Goal: Transaction & Acquisition: Purchase product/service

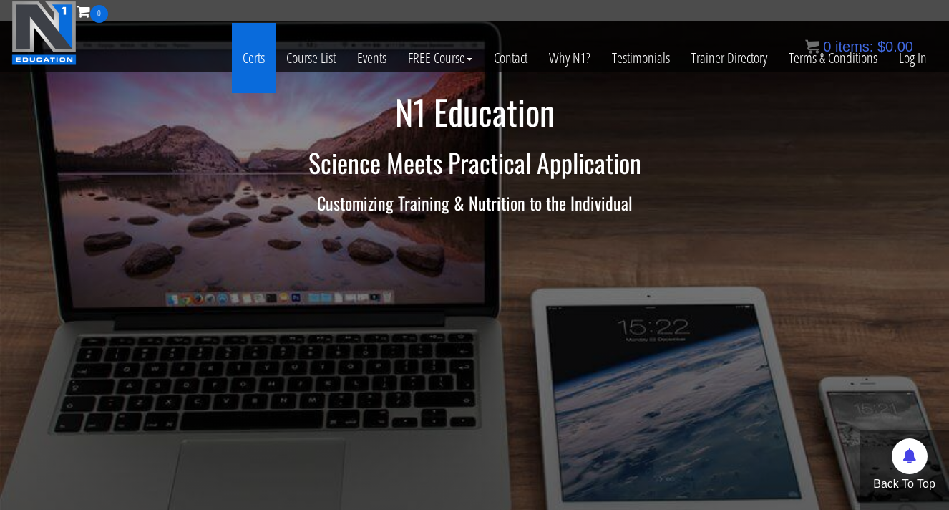
click at [258, 58] on link "Certs" at bounding box center [254, 58] width 44 height 70
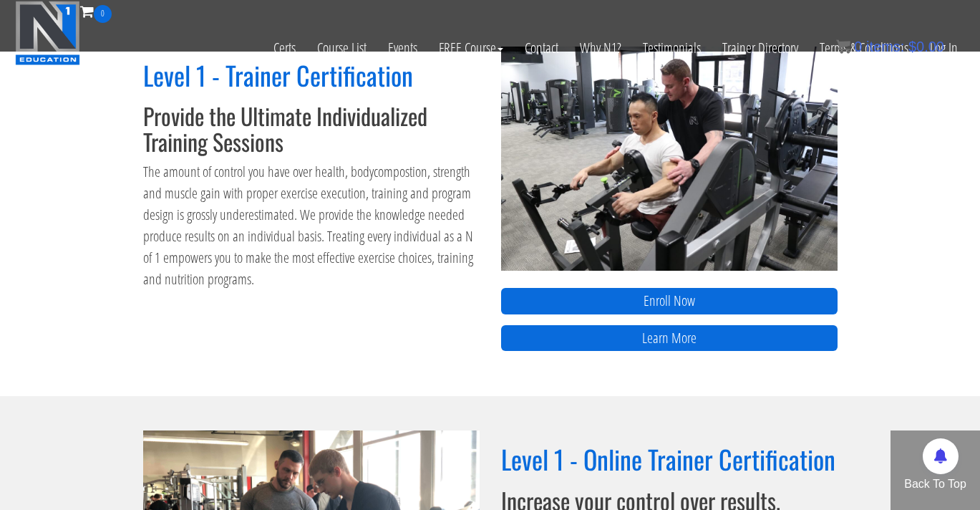
scroll to position [603, 0]
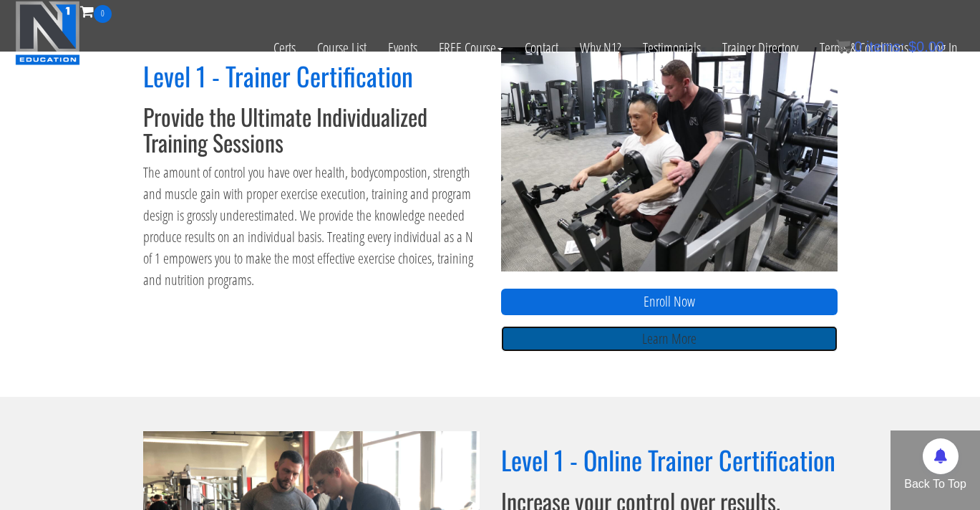
click at [659, 336] on link "Learn More" at bounding box center [669, 339] width 336 height 26
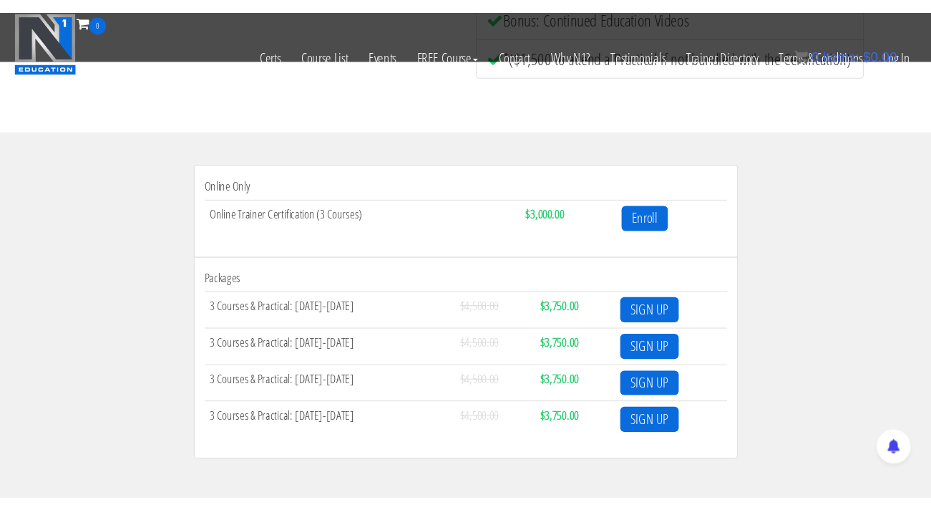
scroll to position [437, 0]
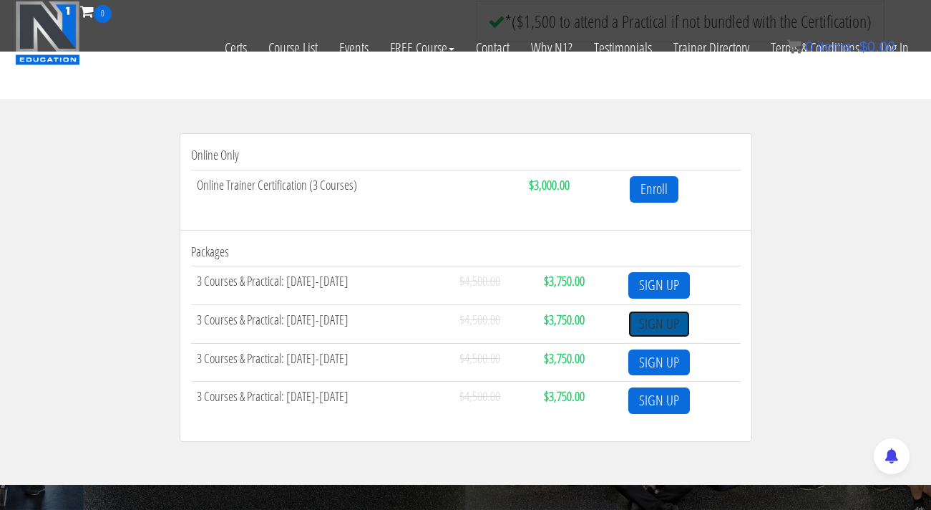
click at [654, 323] on link "SIGN UP" at bounding box center [660, 324] width 62 height 26
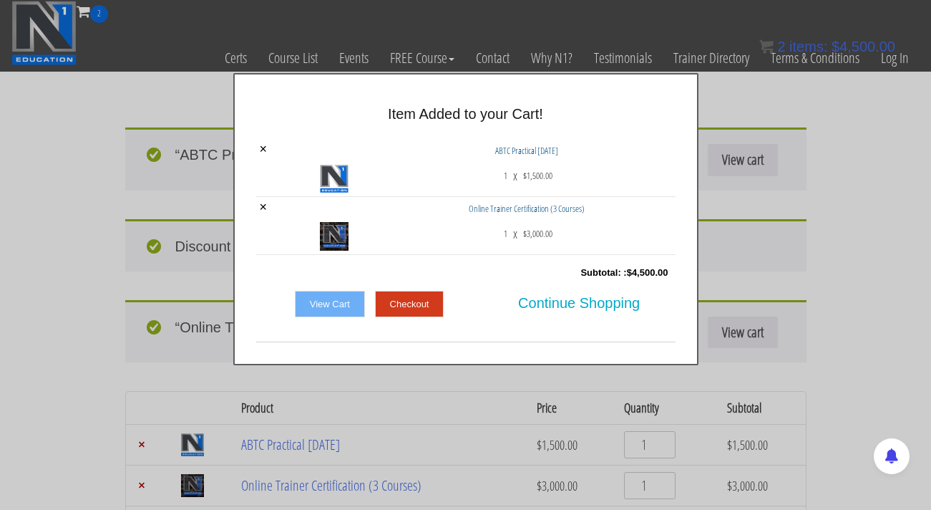
click at [341, 308] on link "View Cart" at bounding box center [330, 304] width 70 height 27
click at [334, 306] on link "View Cart" at bounding box center [330, 304] width 70 height 27
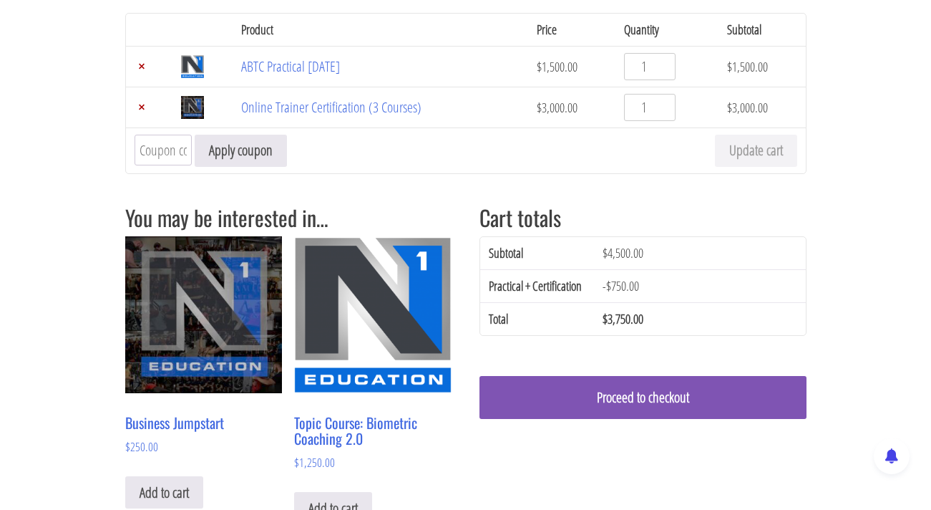
scroll to position [118, 0]
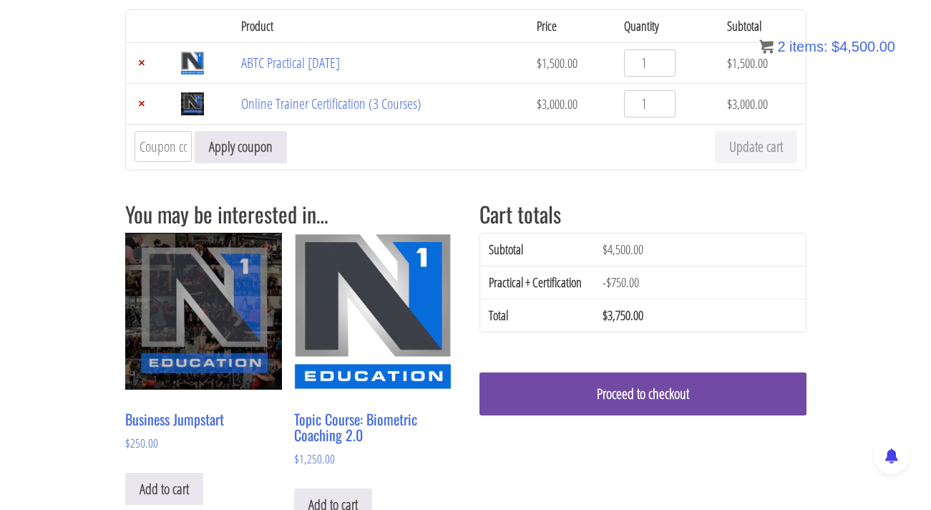
click at [674, 394] on link "Proceed to checkout" at bounding box center [643, 393] width 327 height 43
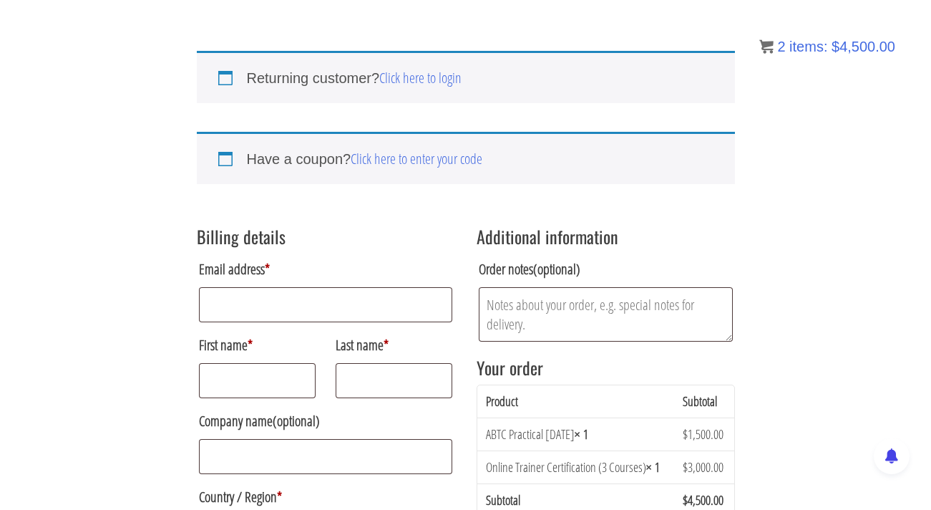
scroll to position [126, 0]
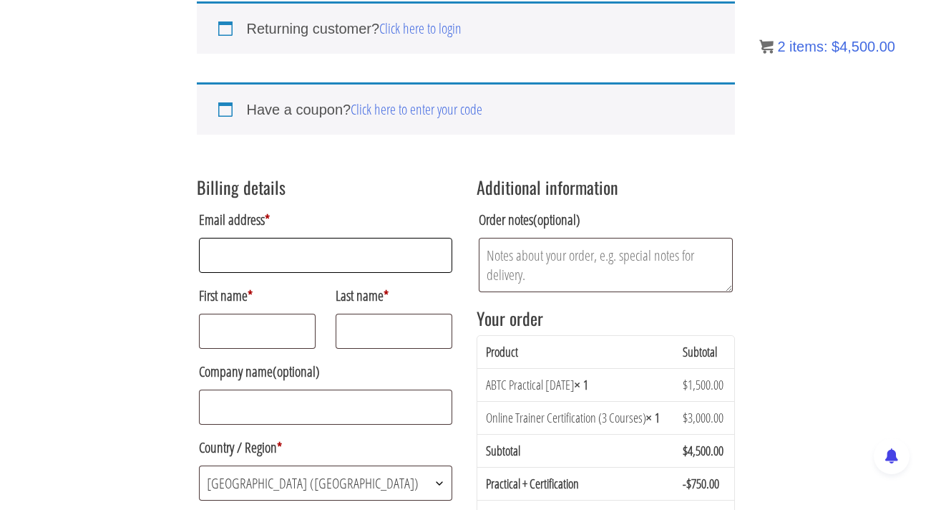
click at [372, 260] on input "Email address *" at bounding box center [326, 255] width 254 height 35
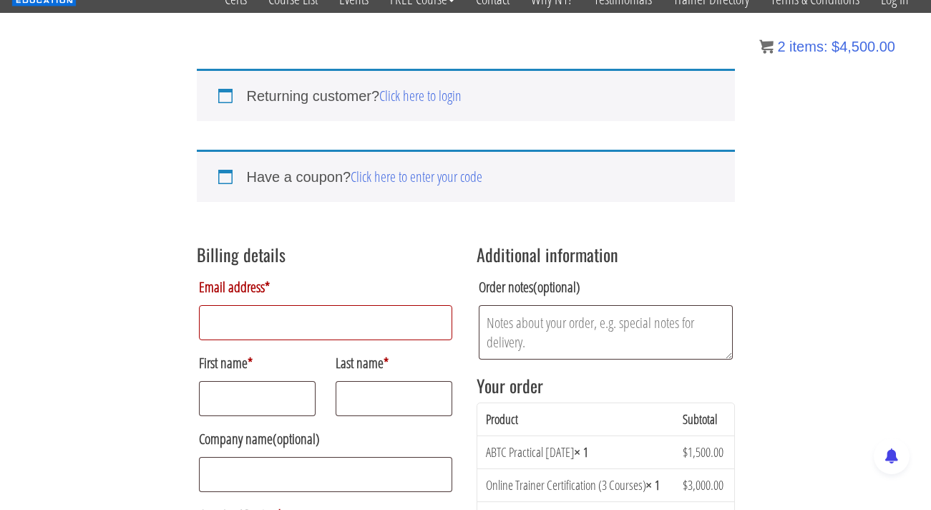
scroll to position [69, 0]
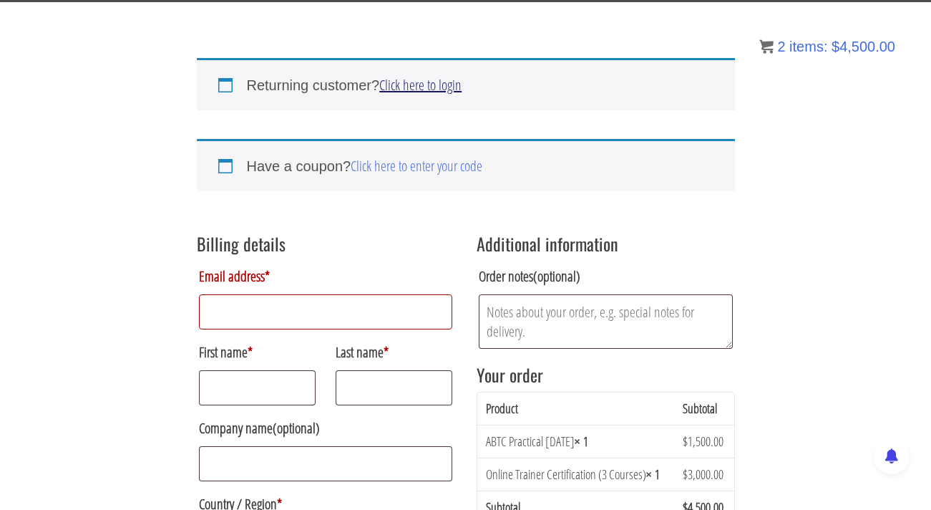
click at [439, 86] on link "Click here to login" at bounding box center [420, 84] width 82 height 19
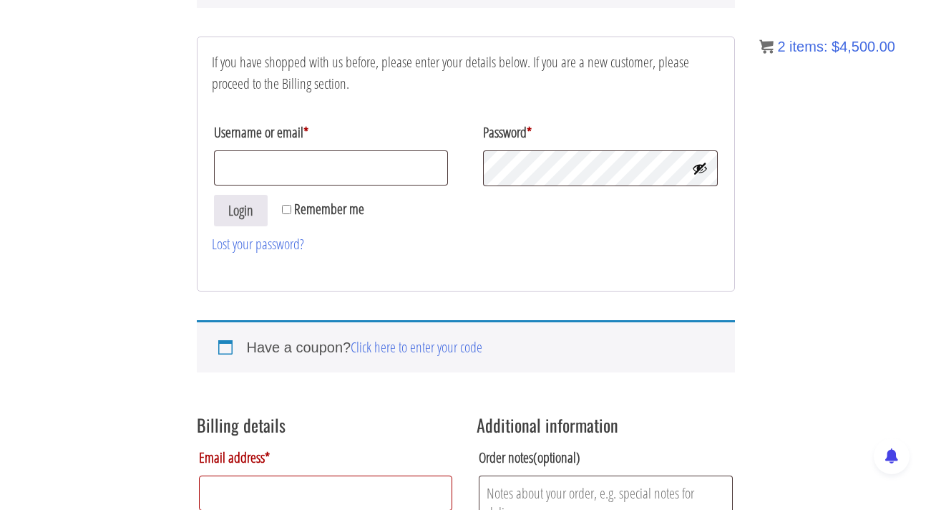
scroll to position [173, 0]
click at [338, 168] on input "Username or email *" at bounding box center [331, 167] width 235 height 35
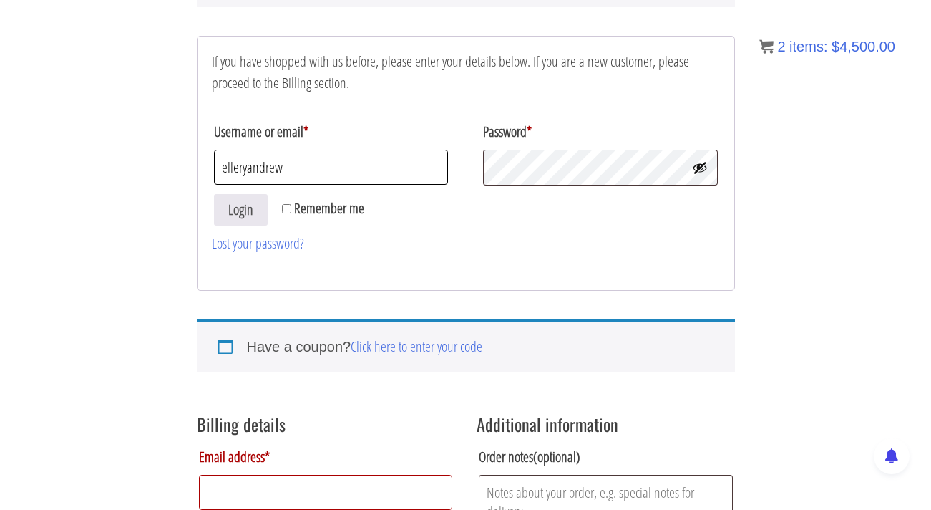
type input "elleryandrew"
click at [246, 205] on button "Login" at bounding box center [241, 210] width 54 height 32
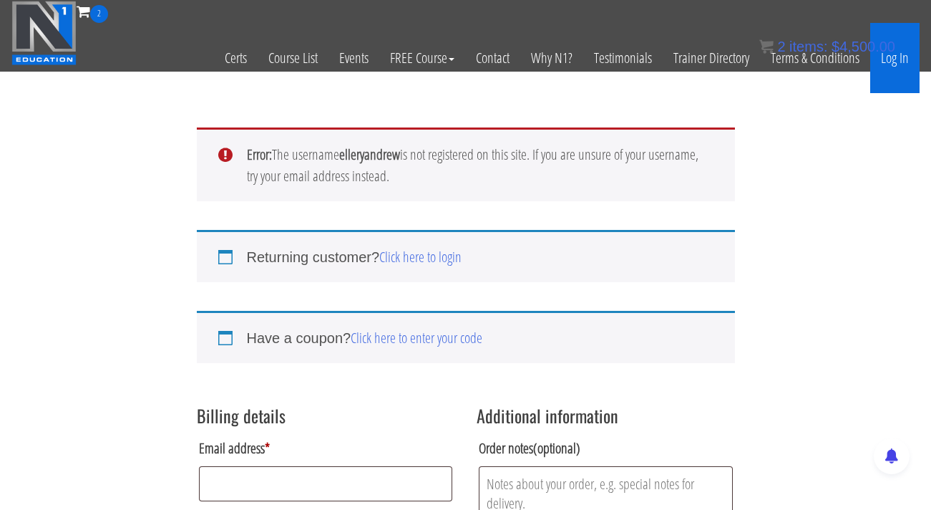
click at [906, 64] on link "Log In" at bounding box center [895, 58] width 49 height 70
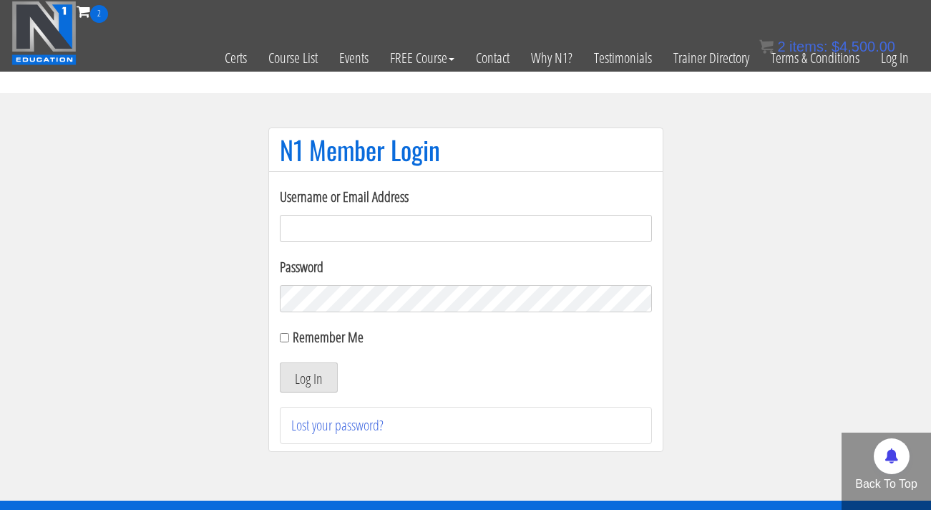
type input "l"
type input "[EMAIL_ADDRESS][DOMAIN_NAME]"
click at [280, 362] on button "Log In" at bounding box center [309, 377] width 58 height 30
click at [313, 377] on button "Log In" at bounding box center [309, 377] width 58 height 30
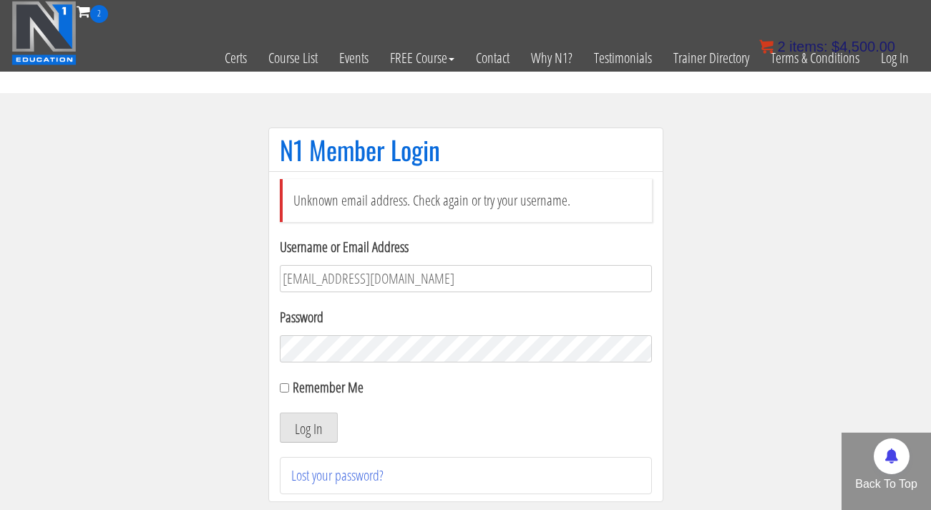
click at [846, 51] on bdi "$ 4,500.00" at bounding box center [864, 47] width 64 height 16
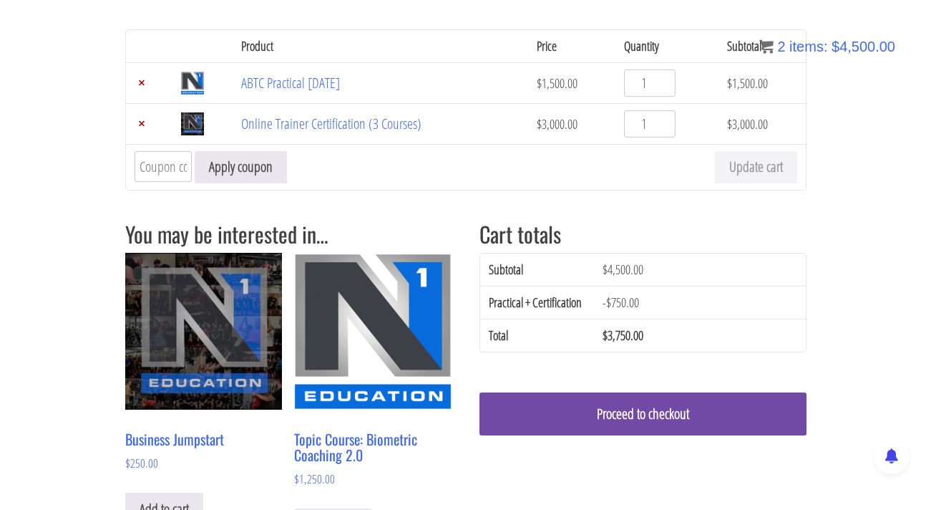
scroll to position [100, 0]
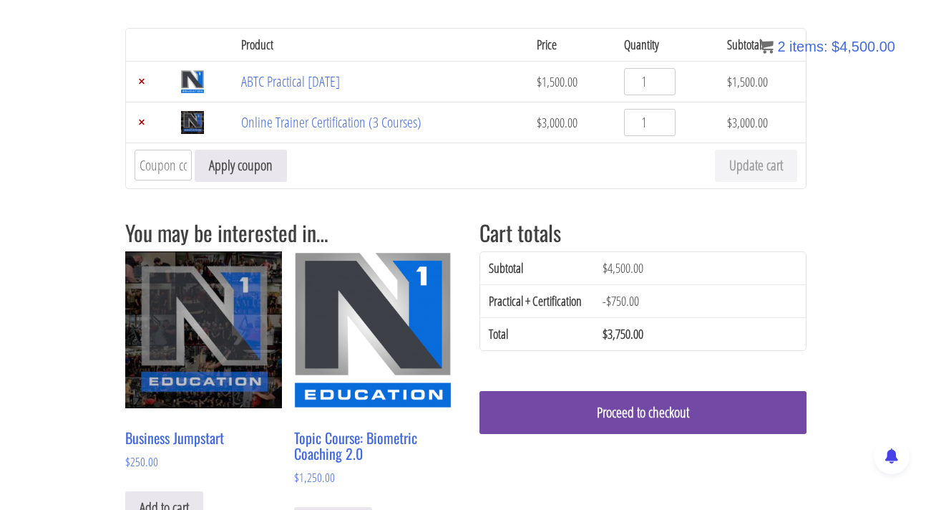
click at [657, 404] on link "Proceed to checkout" at bounding box center [643, 412] width 327 height 43
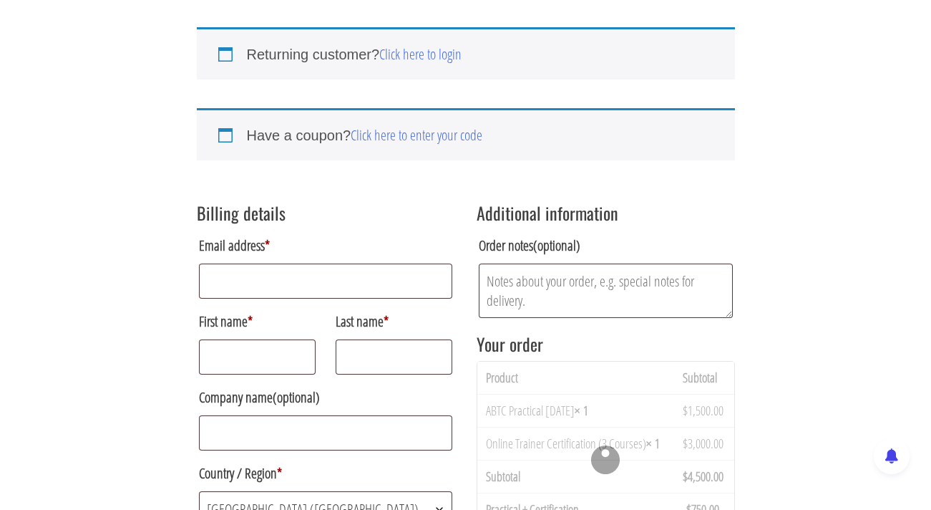
scroll to position [113, 0]
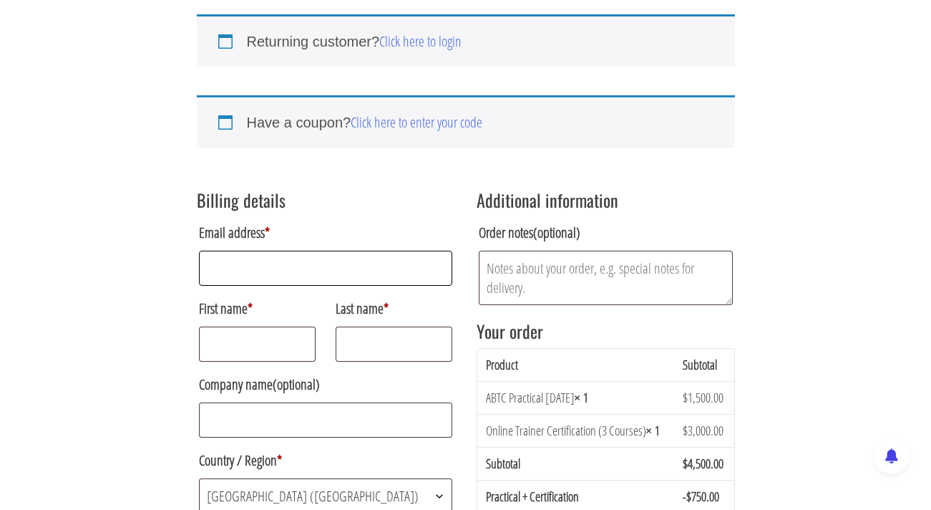
click at [394, 273] on input "Email address *" at bounding box center [326, 268] width 254 height 35
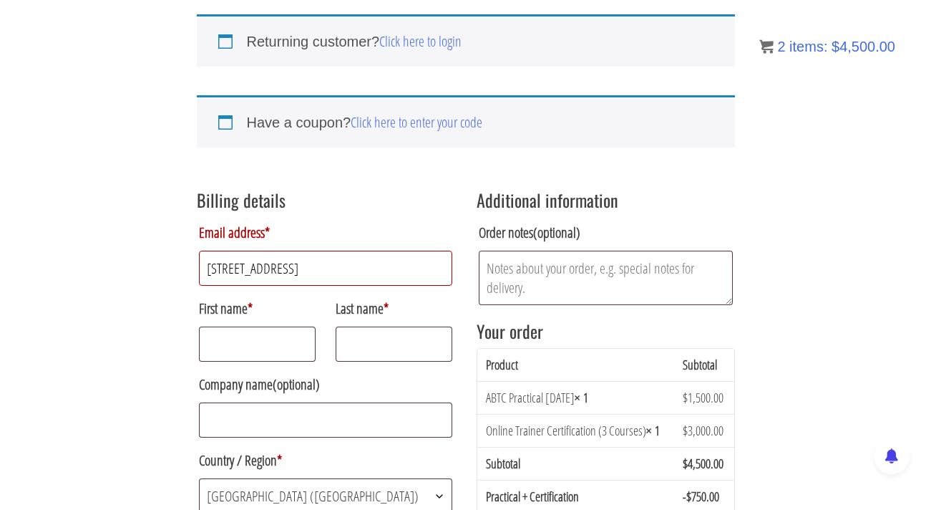
click at [328, 266] on input "[STREET_ADDRESS]" at bounding box center [326, 268] width 254 height 35
type input "[STREET_ADDRESS]"
click at [290, 352] on input "First name *" at bounding box center [257, 343] width 117 height 35
type input "[PERSON_NAME]"
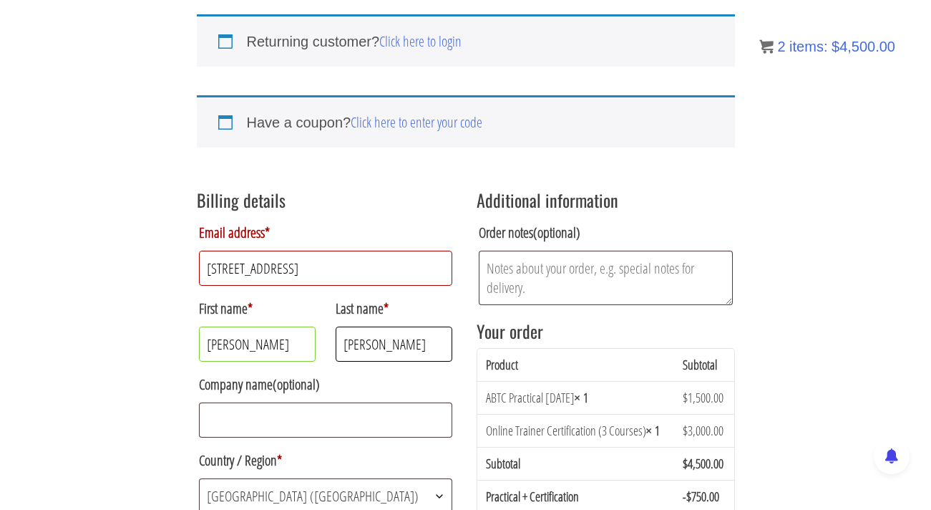
type input "[PERSON_NAME]"
click at [330, 273] on input "[STREET_ADDRESS]" at bounding box center [326, 268] width 254 height 35
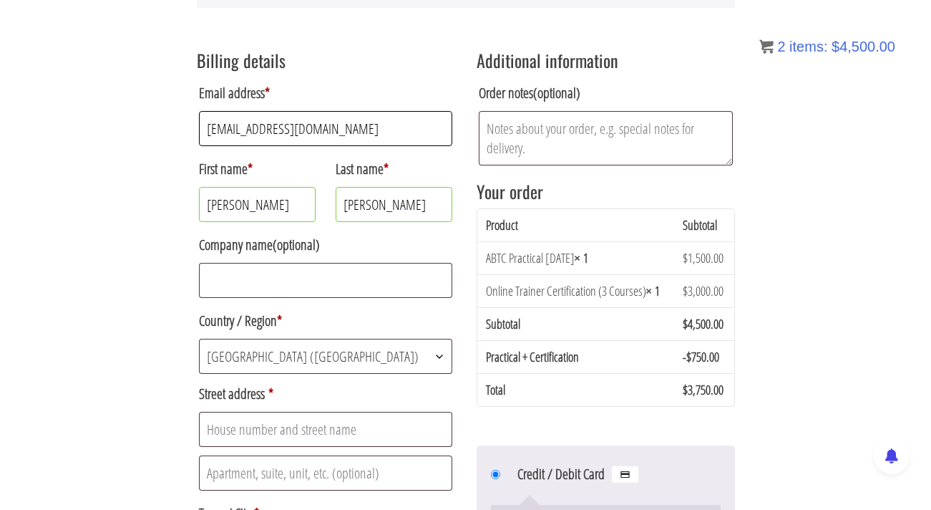
scroll to position [259, 0]
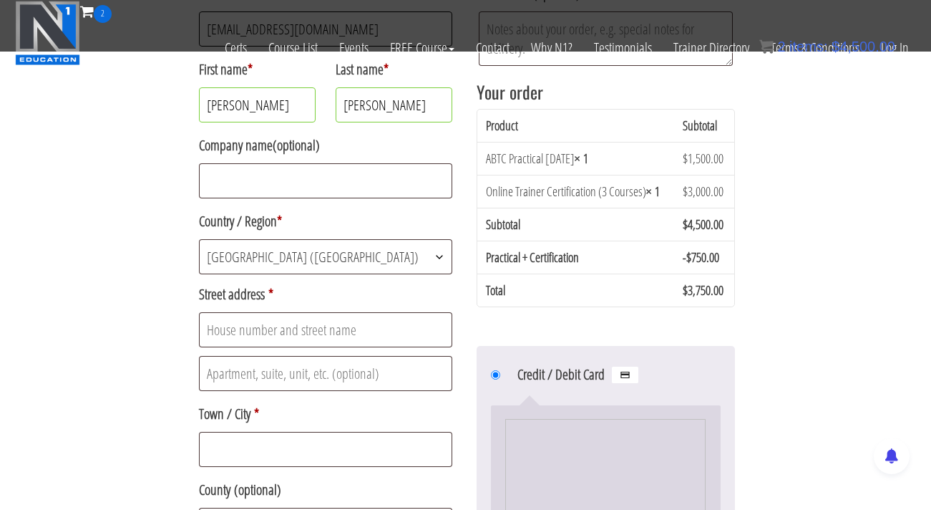
type input "[EMAIL_ADDRESS][DOMAIN_NAME]"
click at [383, 248] on span "[GEOGRAPHIC_DATA] ([GEOGRAPHIC_DATA])" at bounding box center [326, 257] width 253 height 34
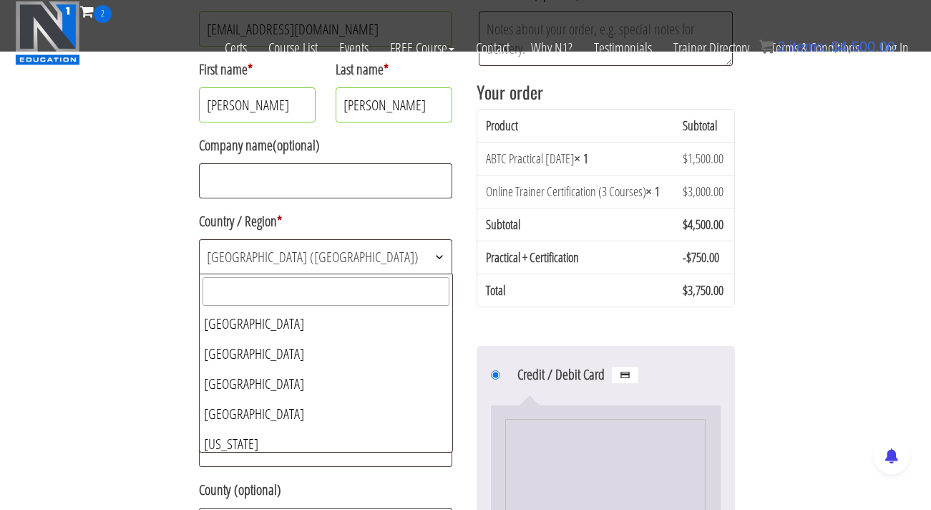
scroll to position [6946, 0]
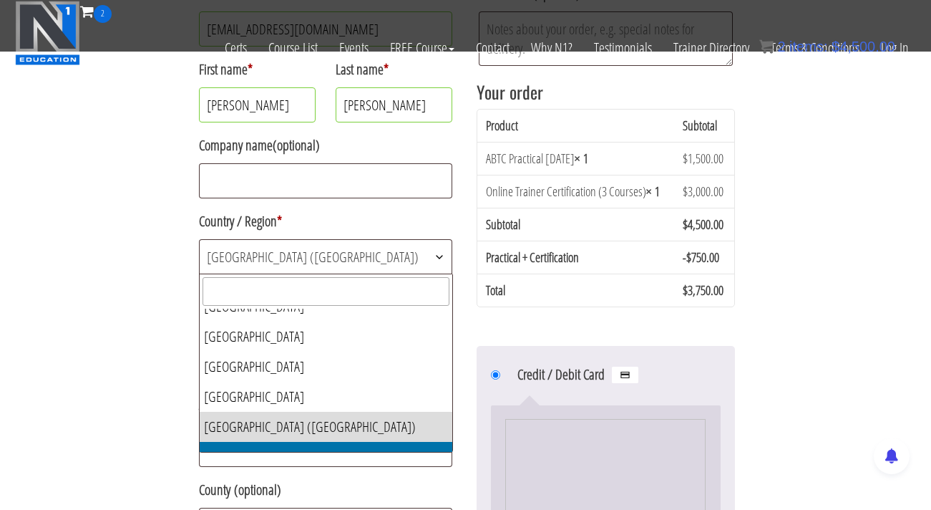
select select "US"
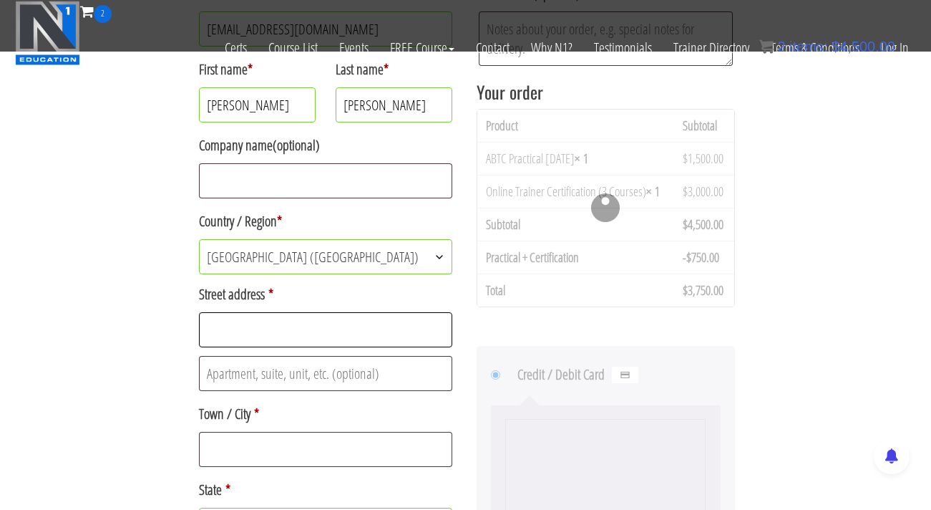
click at [325, 339] on input "Street address *" at bounding box center [326, 329] width 254 height 35
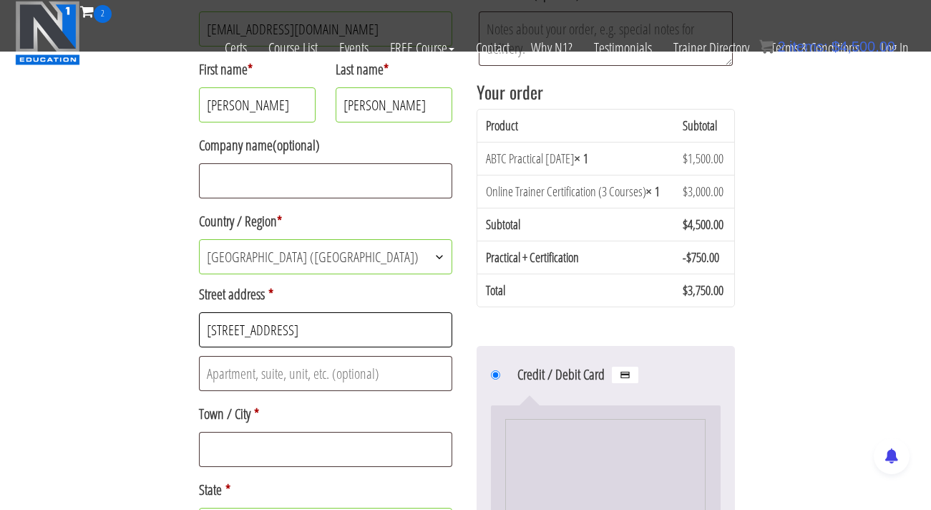
type input "[STREET_ADDRESS]"
type input "#LL"
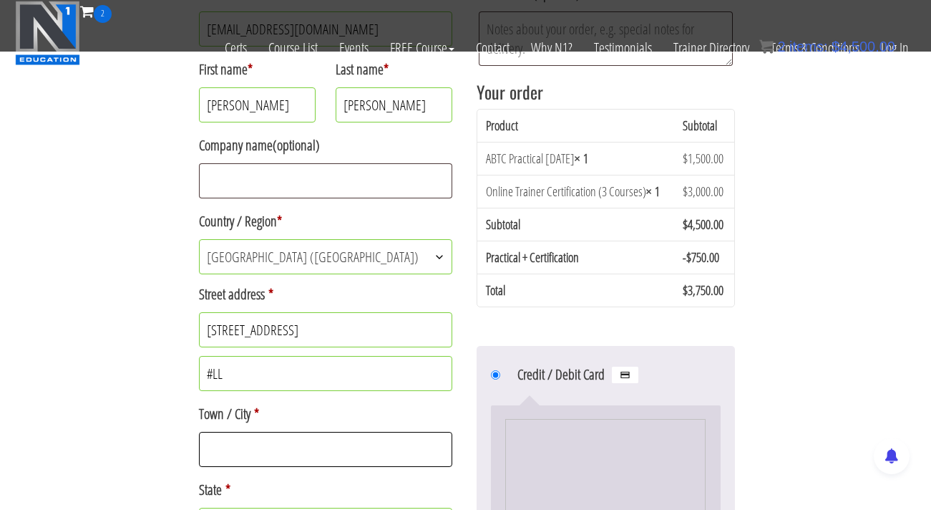
click at [315, 443] on input "Town / City *" at bounding box center [326, 449] width 254 height 35
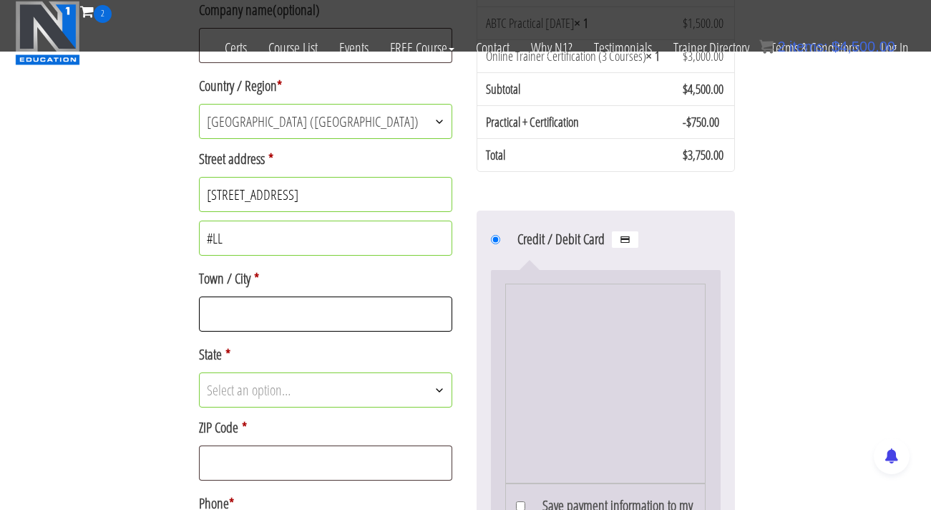
scroll to position [397, 0]
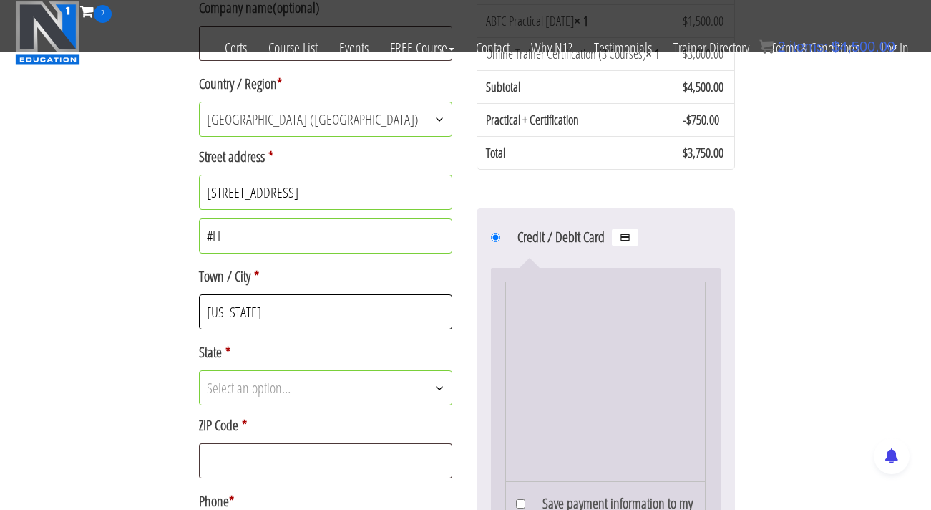
type input "[US_STATE]"
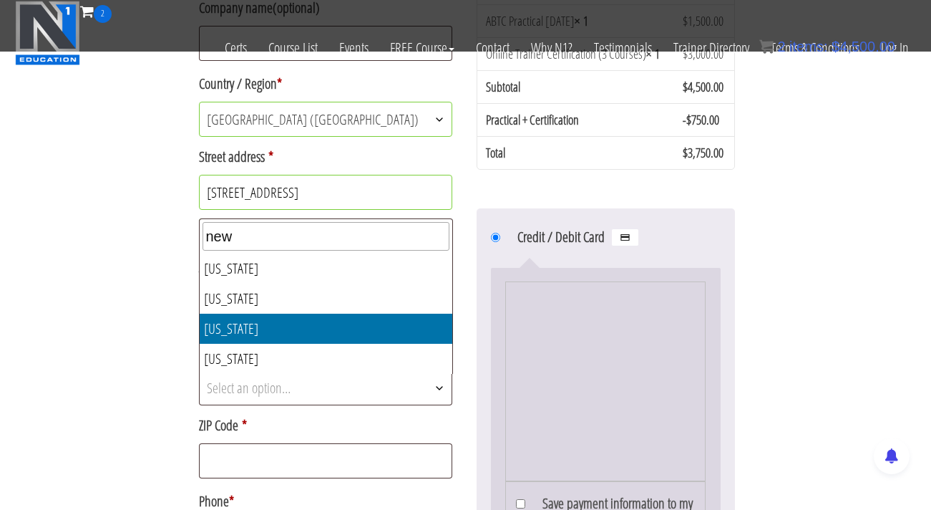
type input "new"
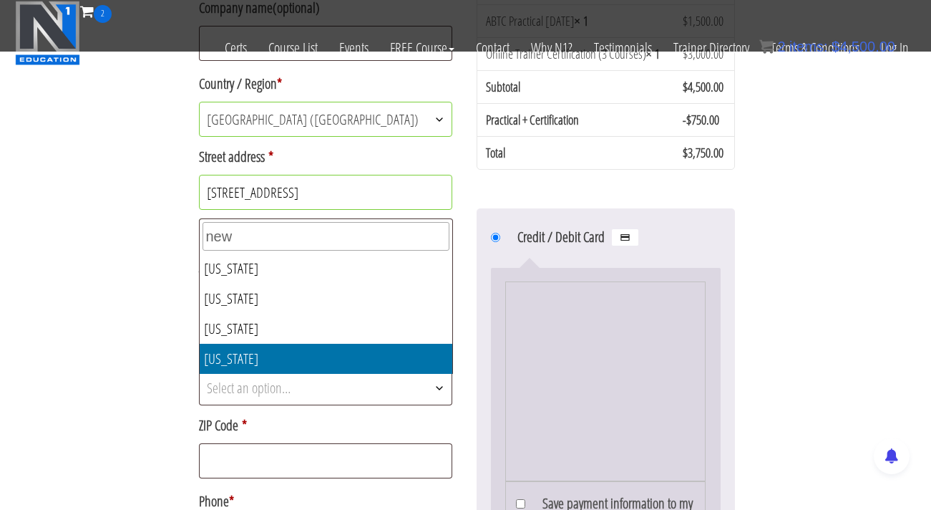
select select "NY"
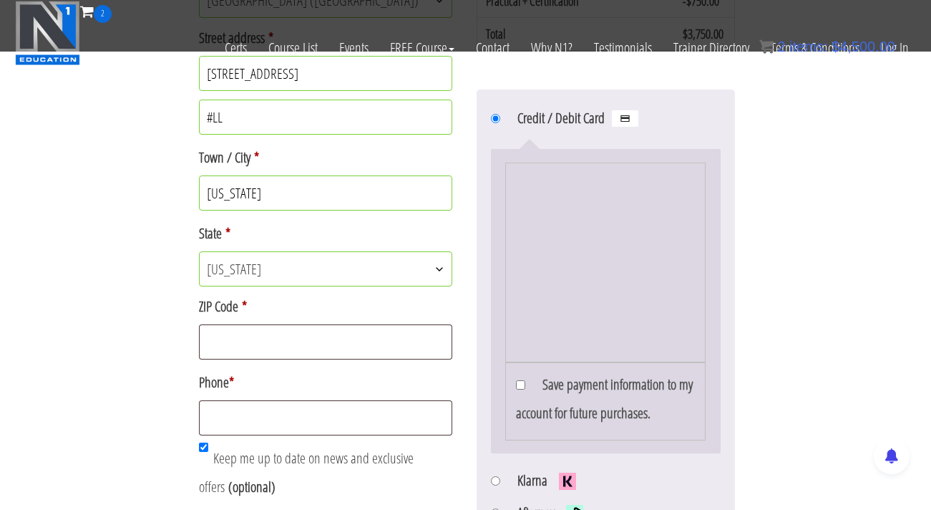
scroll to position [520, 0]
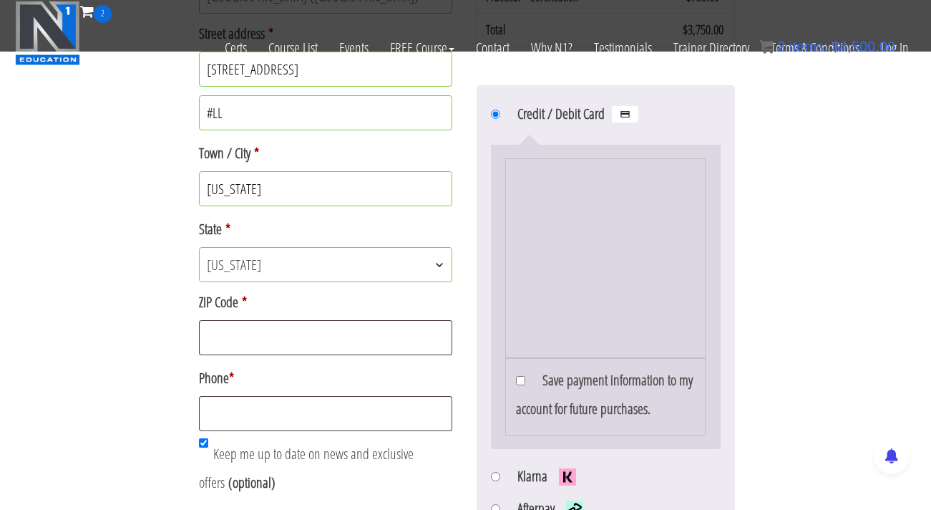
click at [284, 357] on p "ZIP Code *" at bounding box center [326, 322] width 258 height 72
click at [286, 342] on input "ZIP Code *" at bounding box center [326, 337] width 254 height 35
type input "10024"
click at [260, 406] on input "Phone *" at bounding box center [326, 413] width 254 height 35
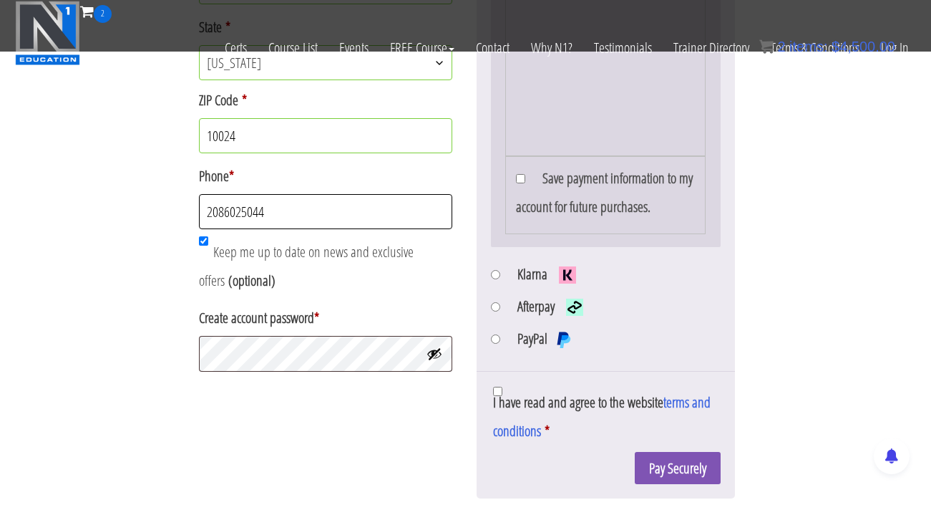
scroll to position [724, 0]
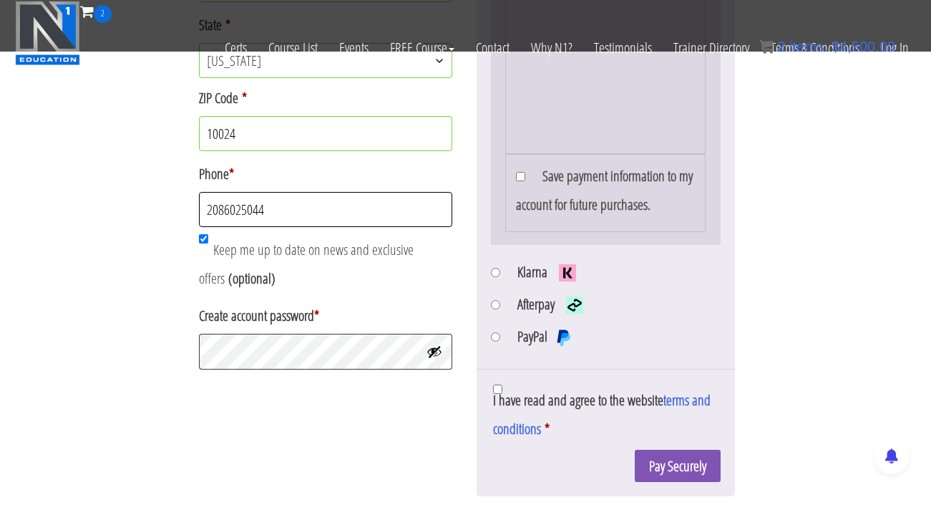
type input "2086025044"
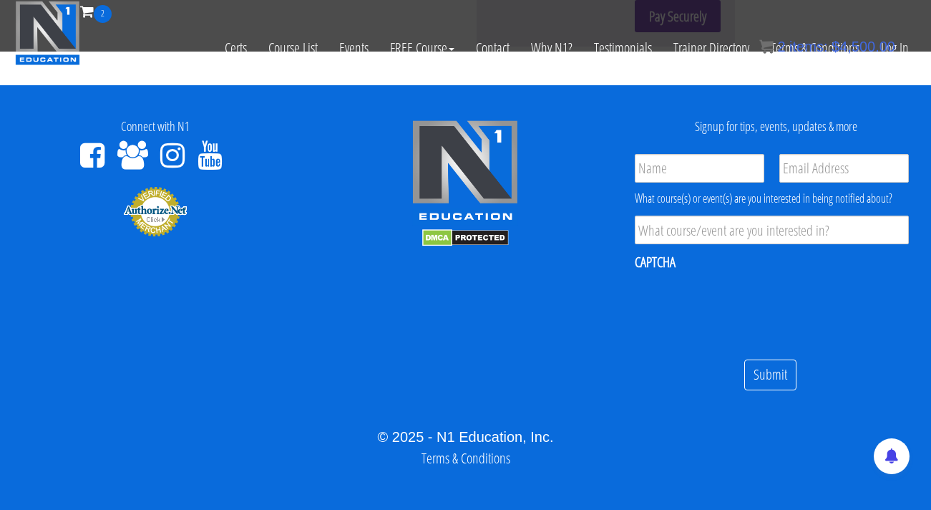
scroll to position [1186, 0]
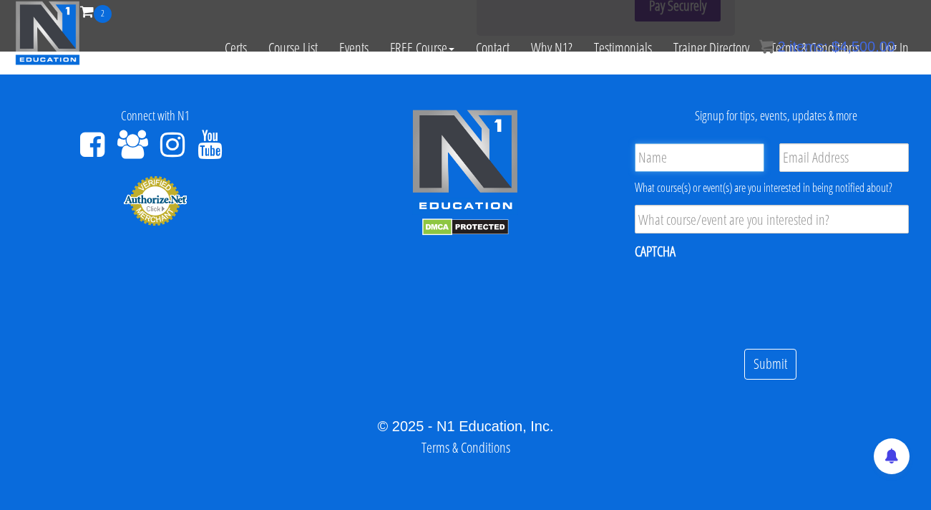
click at [687, 160] on input "Name *" at bounding box center [700, 157] width 130 height 29
type input "[PERSON_NAME]"
type input "[EMAIL_ADDRESS][DOMAIN_NAME]"
click at [688, 223] on input "Product Interest *" at bounding box center [772, 219] width 274 height 29
type input "O"
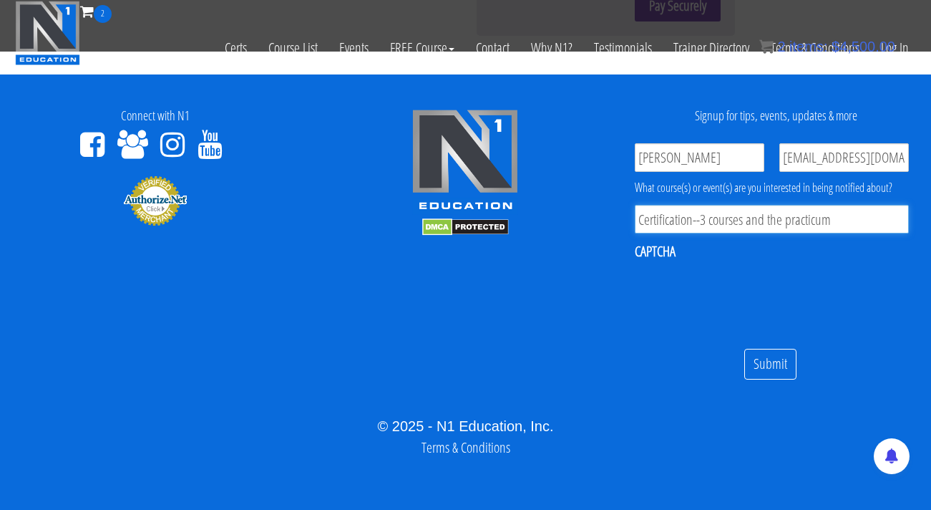
click at [785, 220] on input "Certification--3 courses and the practicum" at bounding box center [772, 219] width 274 height 29
type input "Certification--3 courses and the in-person practicum"
click at [770, 357] on input "Submit" at bounding box center [771, 364] width 52 height 31
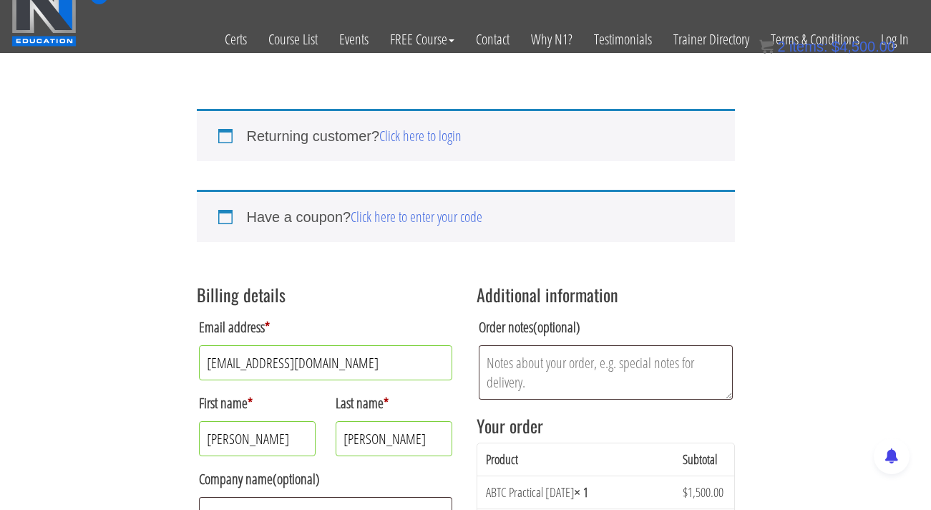
scroll to position [0, 0]
